Goal: Download file/media

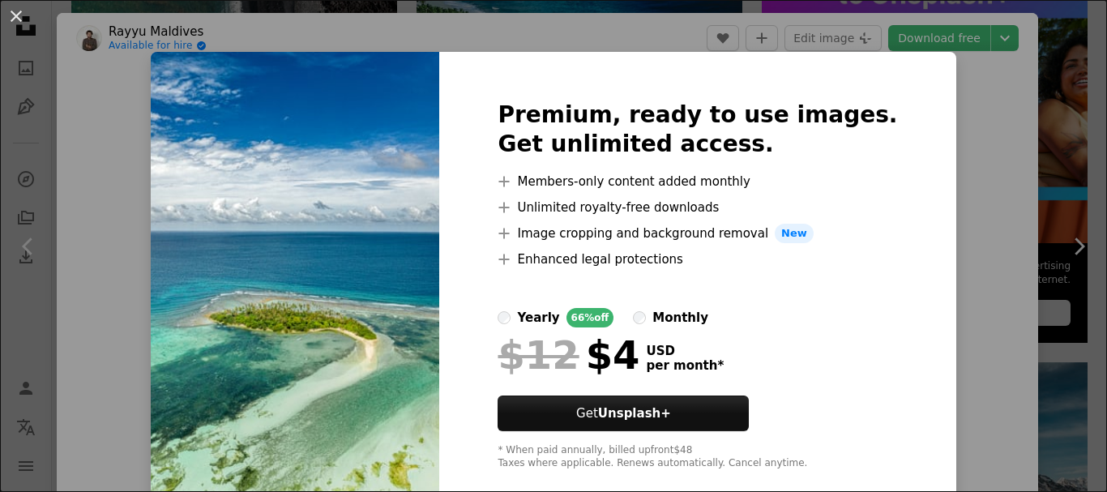
scroll to position [50, 0]
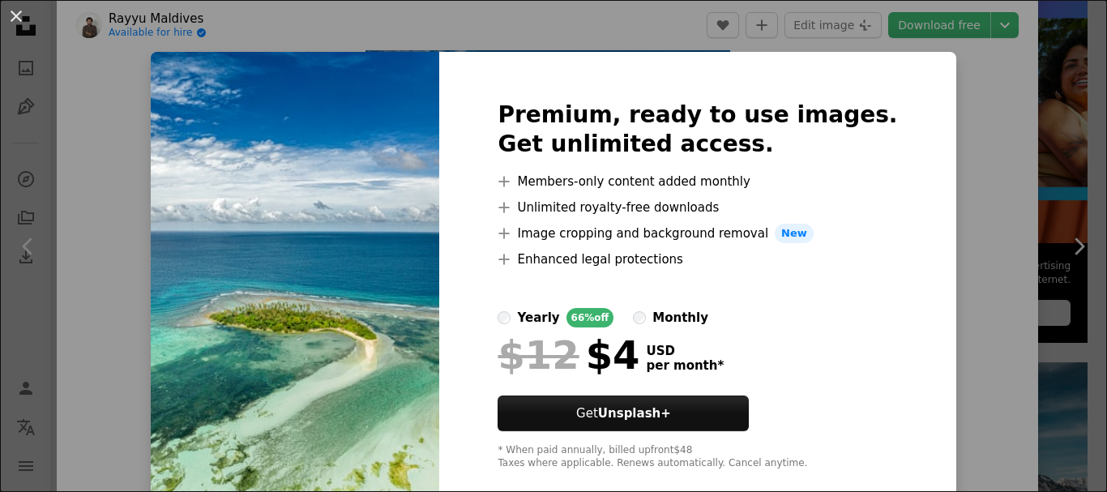
click at [986, 175] on div "An X shape Premium, ready to use images. Get unlimited access. A plus sign Memb…" at bounding box center [553, 246] width 1107 height 492
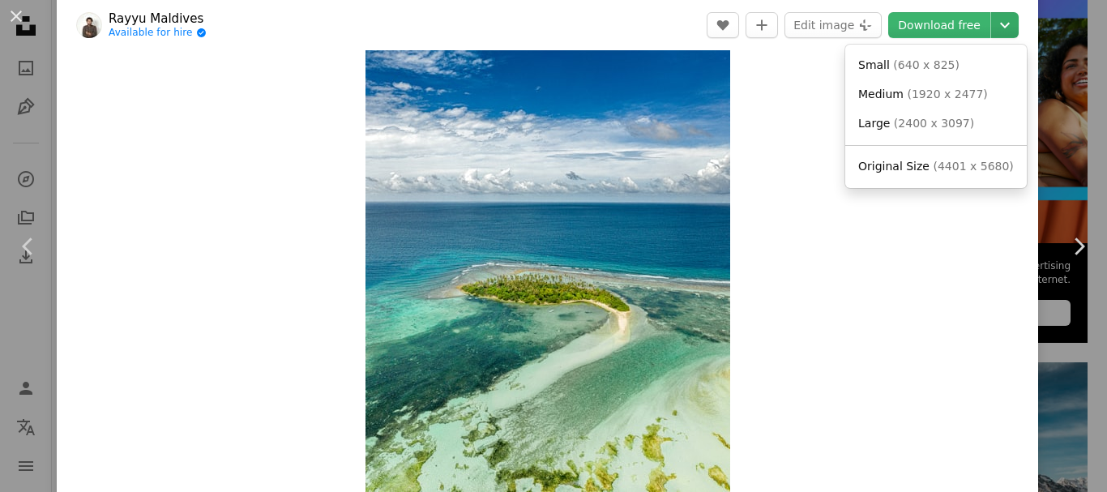
click at [996, 24] on icon "Chevron down" at bounding box center [1005, 24] width 26 height 19
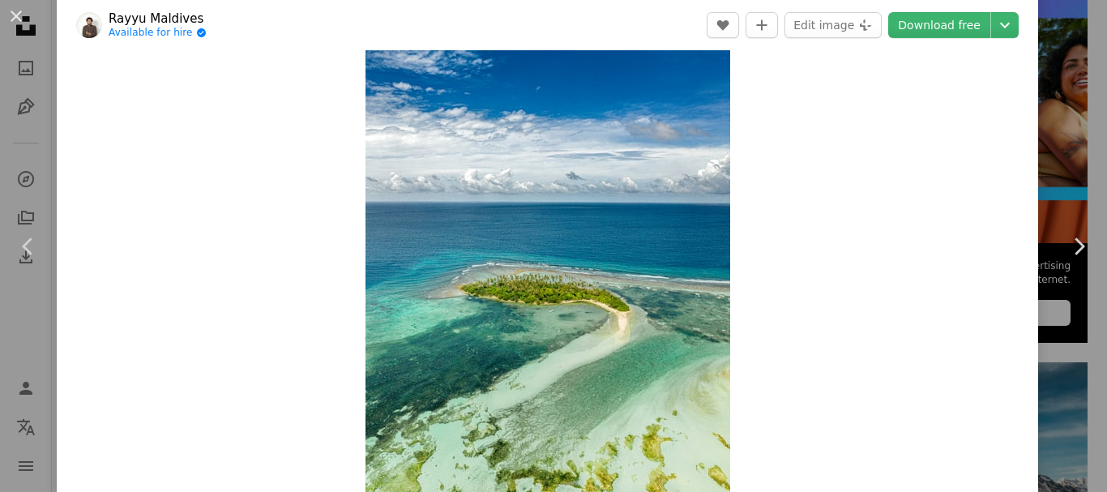
click at [566, 163] on dialog "An X shape Chevron left Chevron right Rayyu [GEOGRAPHIC_DATA] Available for hir…" at bounding box center [553, 246] width 1107 height 492
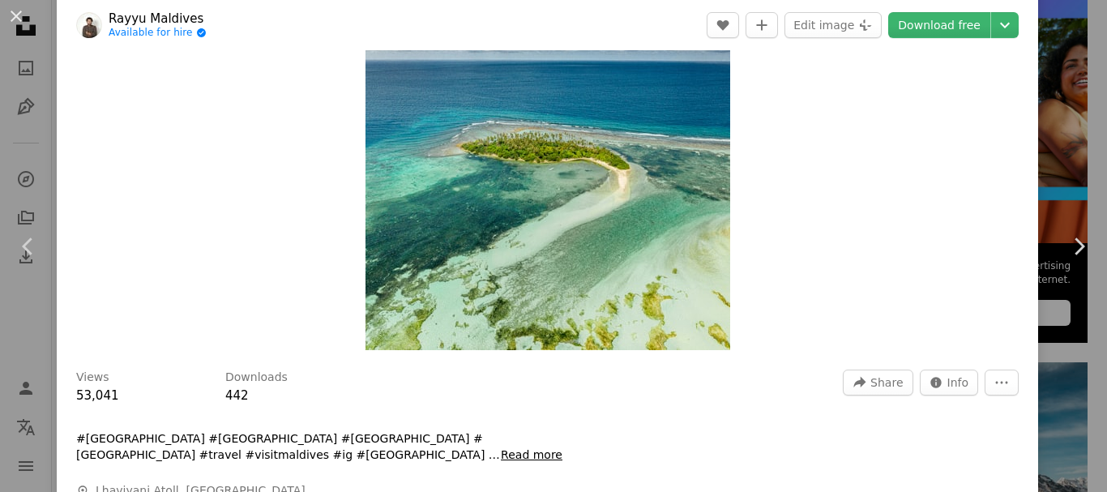
scroll to position [212, 0]
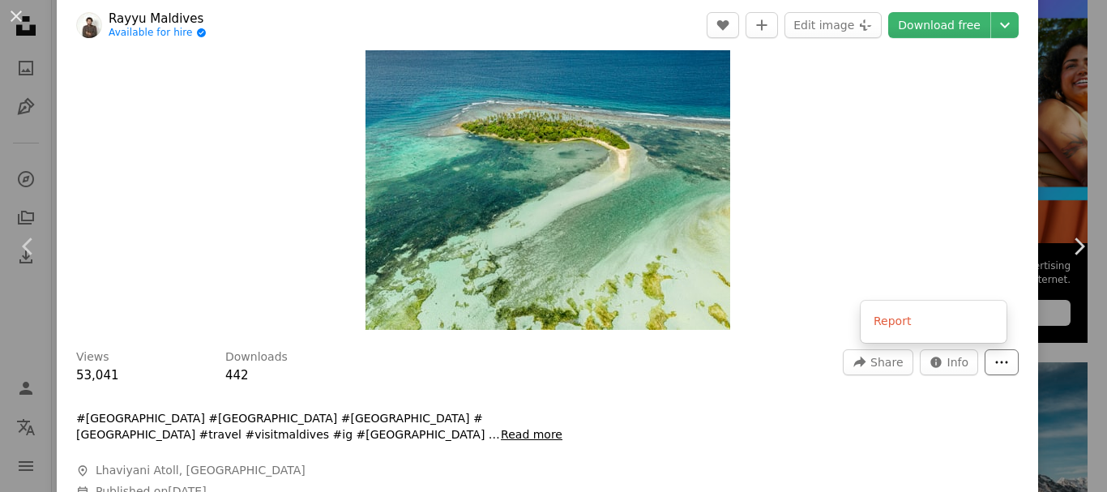
click at [997, 358] on button "More Actions" at bounding box center [1002, 362] width 34 height 26
click at [835, 269] on dialog "An X shape Chevron left Chevron right Rayyu [GEOGRAPHIC_DATA] Available for hir…" at bounding box center [553, 246] width 1107 height 492
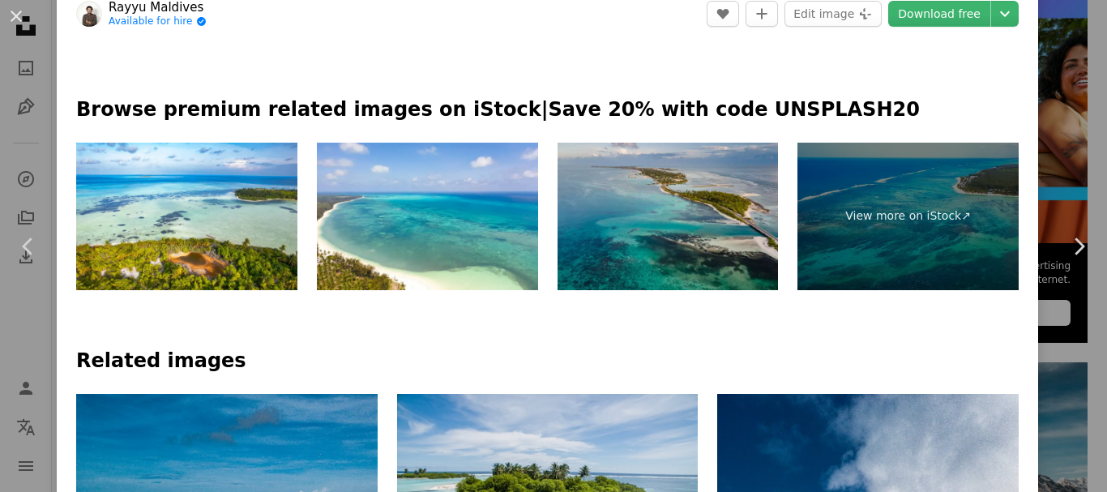
scroll to position [780, 0]
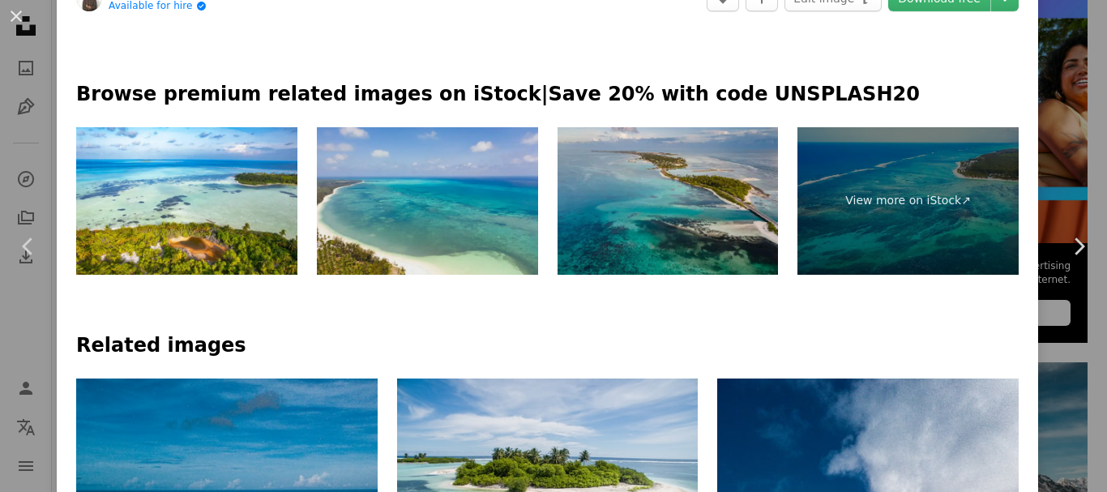
click at [358, 221] on img at bounding box center [427, 201] width 221 height 148
